Goal: Task Accomplishment & Management: Manage account settings

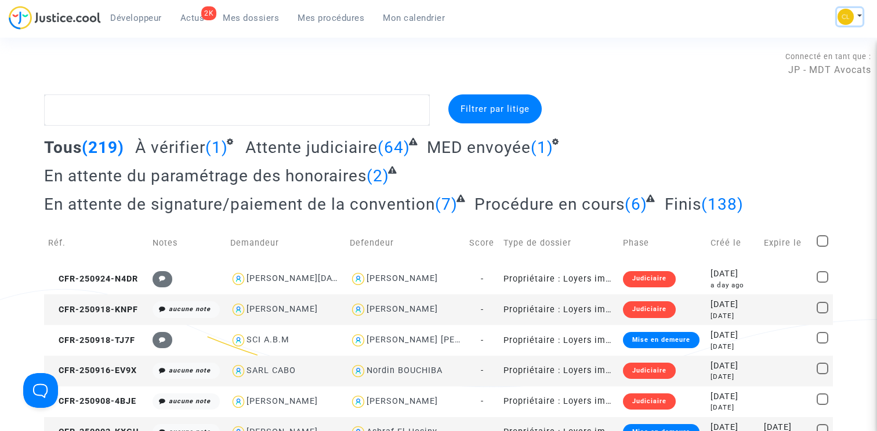
click at [851, 19] on img at bounding box center [845, 17] width 16 height 16
click at [819, 56] on link "Changer de compte" at bounding box center [802, 59] width 117 height 19
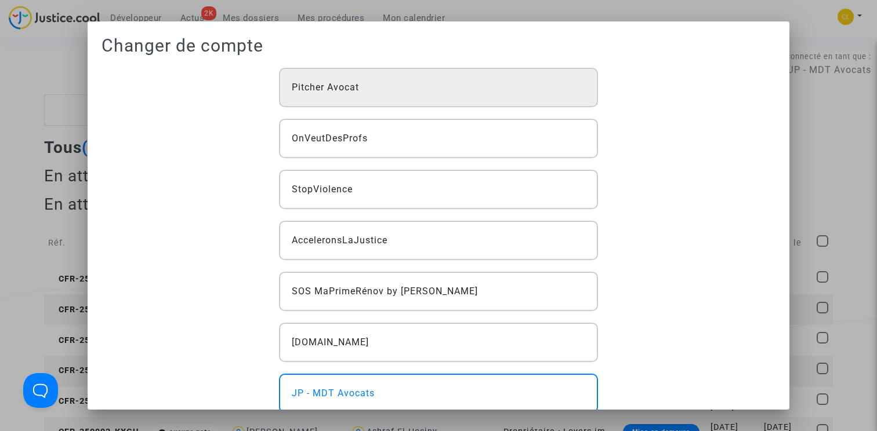
click at [463, 86] on div "Pitcher Avocat" at bounding box center [438, 87] width 319 height 39
